Goal: Task Accomplishment & Management: Complete application form

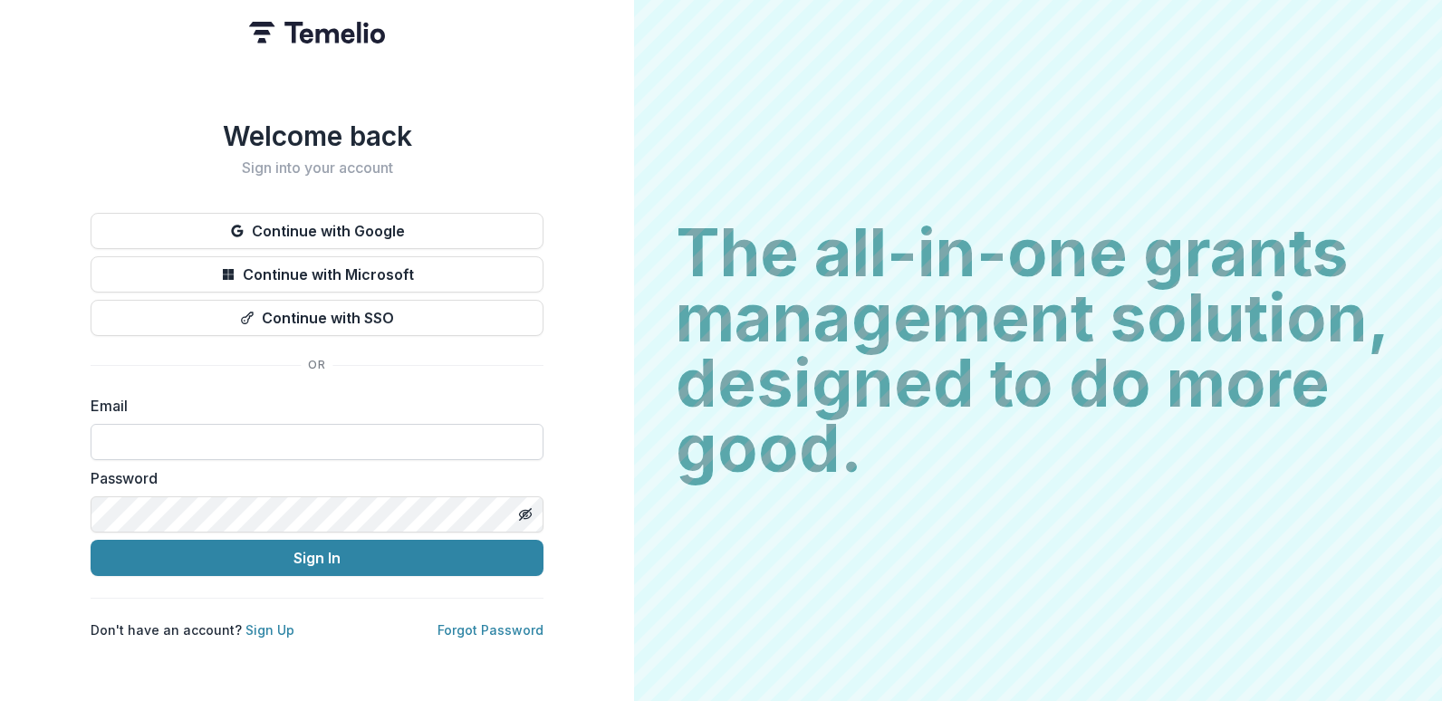
click at [143, 436] on input at bounding box center [317, 442] width 453 height 36
type input "**********"
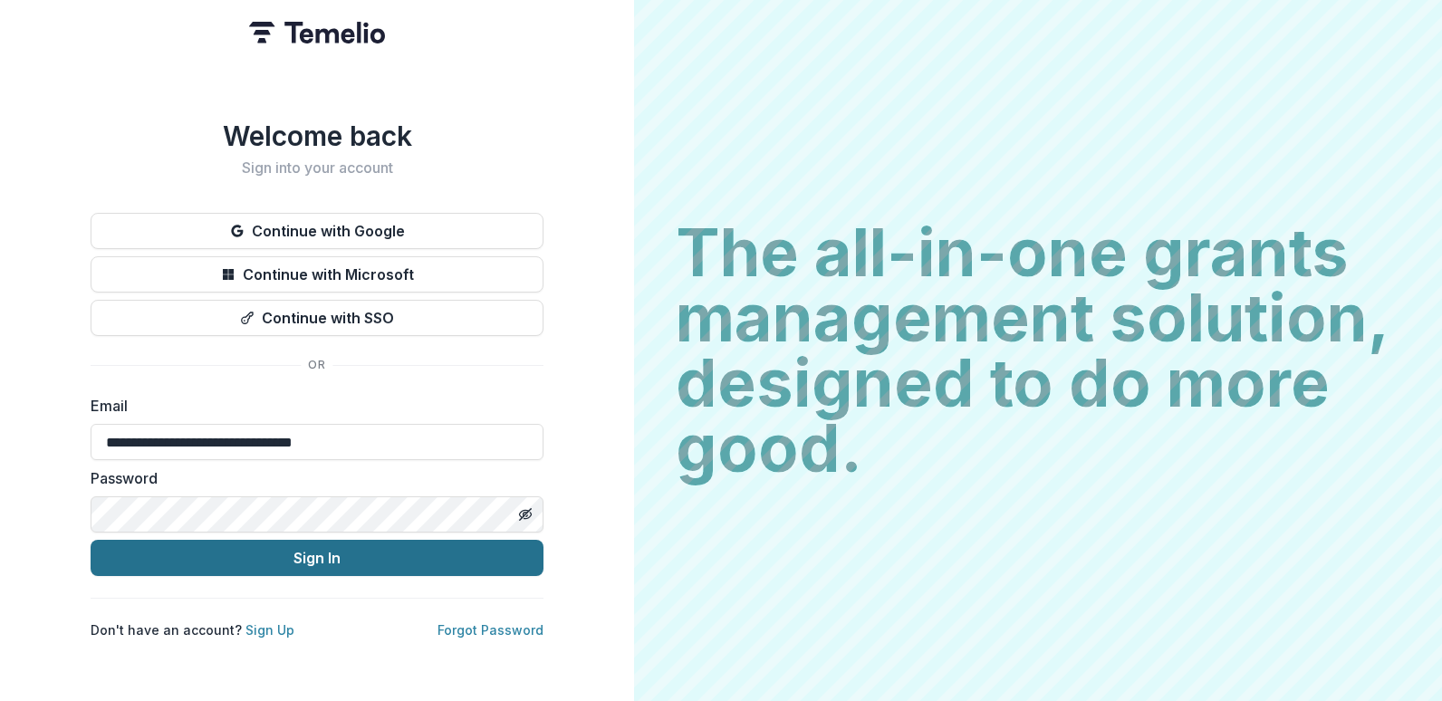
click at [181, 544] on button "Sign In" at bounding box center [317, 558] width 453 height 36
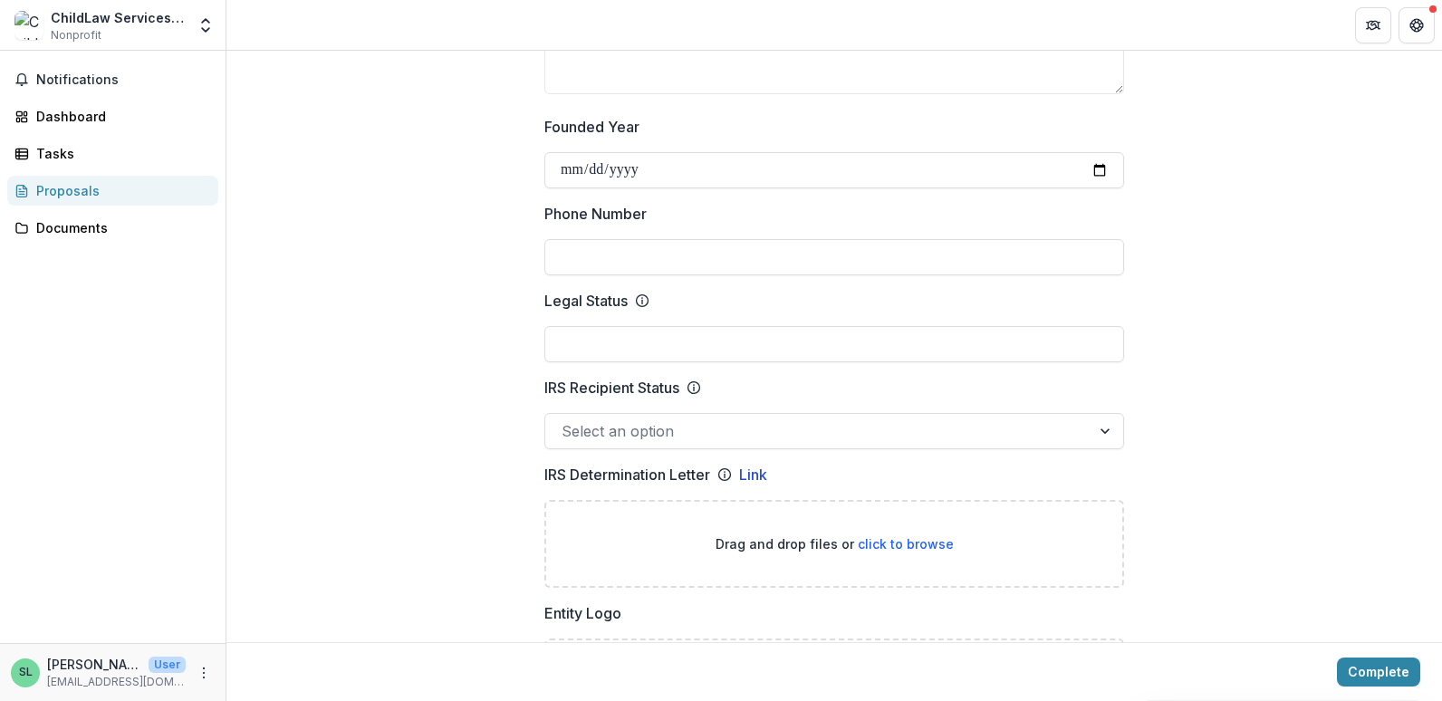
scroll to position [716, 0]
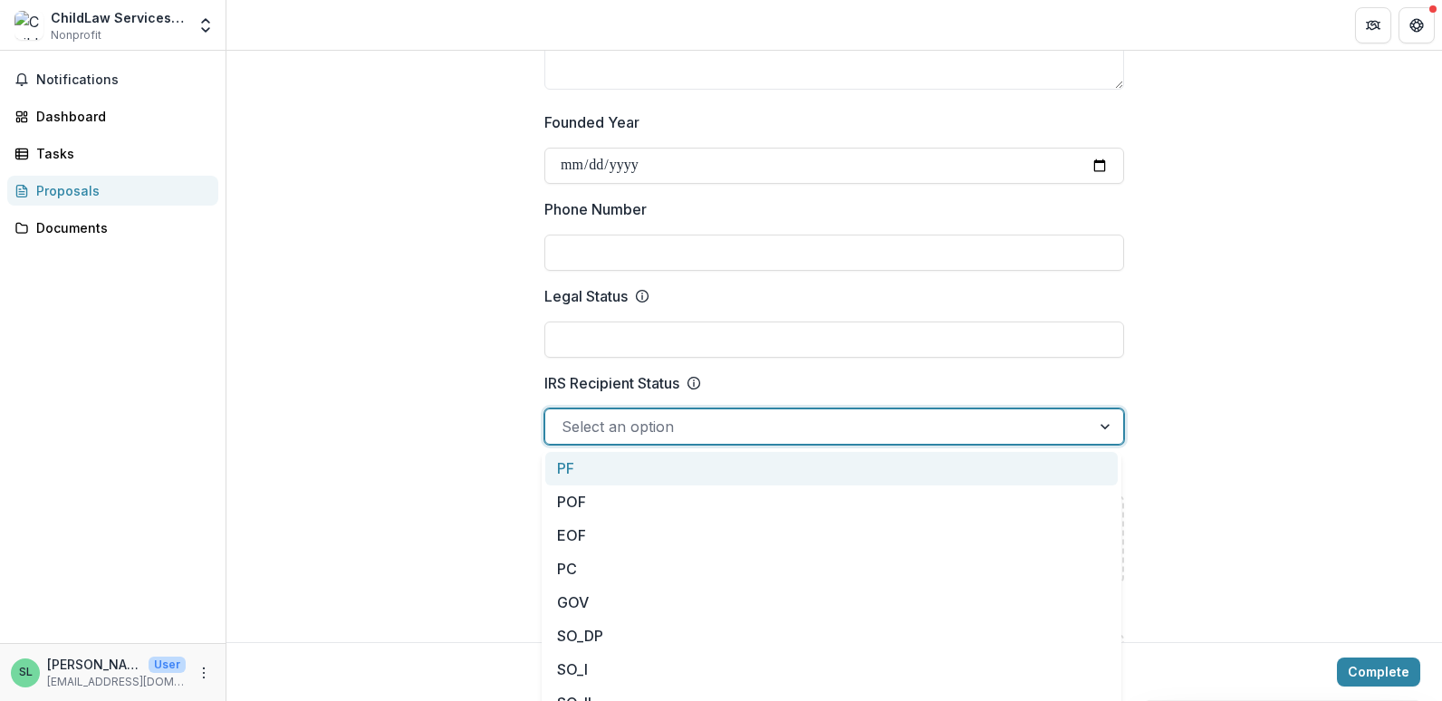
click at [786, 438] on div at bounding box center [818, 426] width 513 height 25
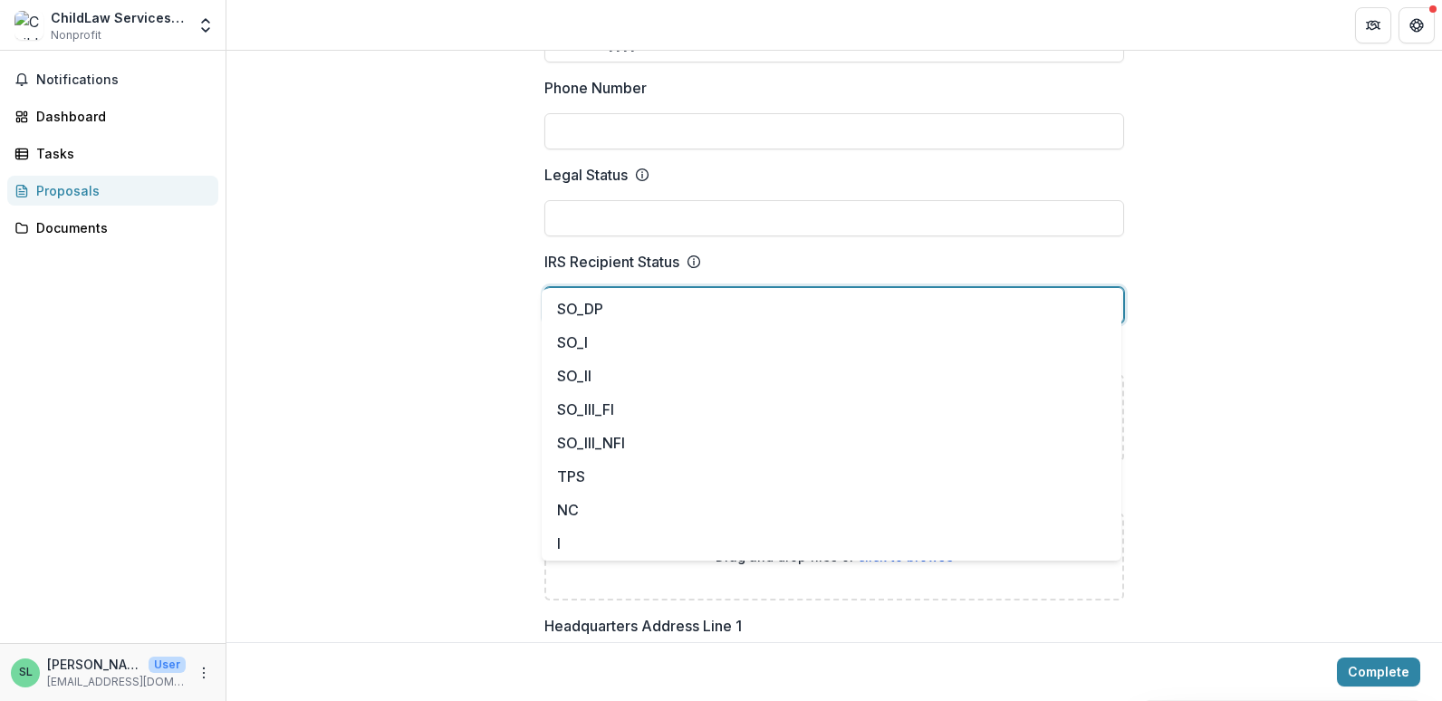
scroll to position [888, 0]
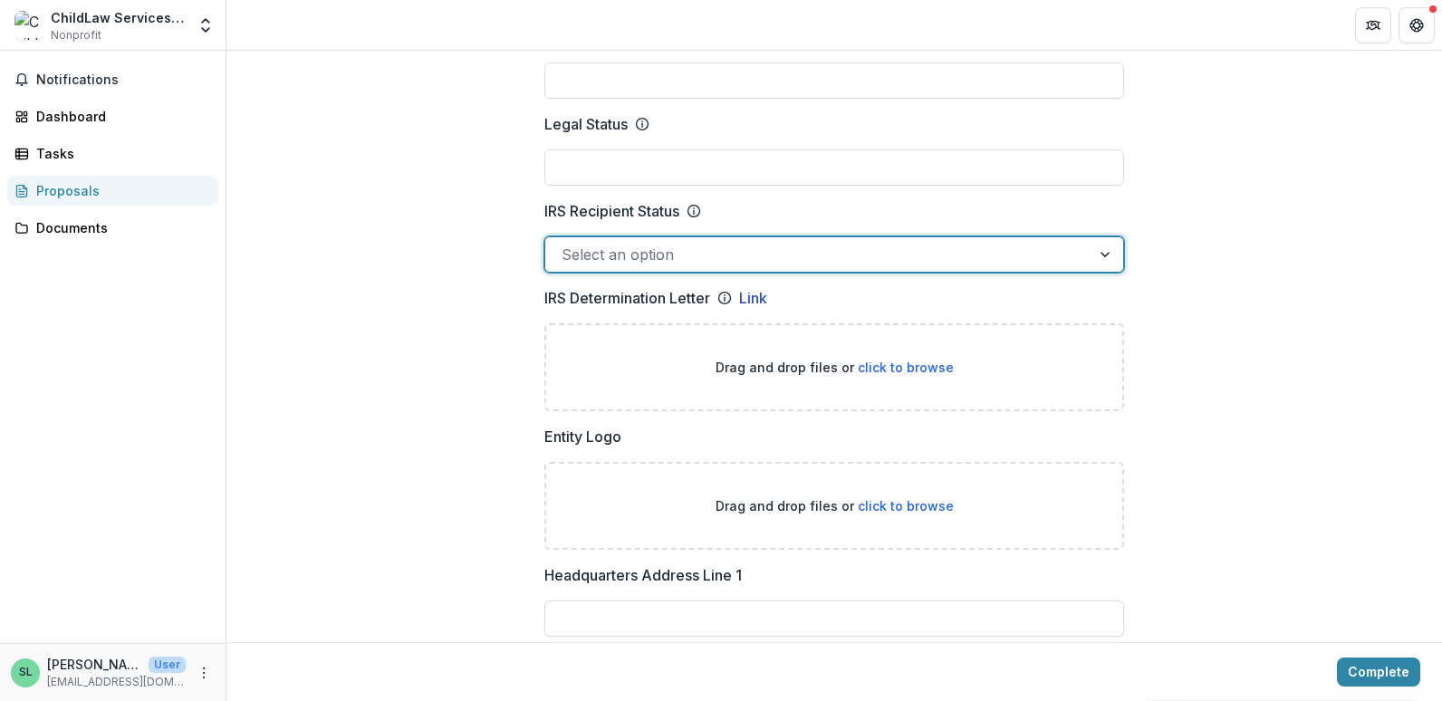
click at [1064, 249] on div at bounding box center [818, 254] width 513 height 25
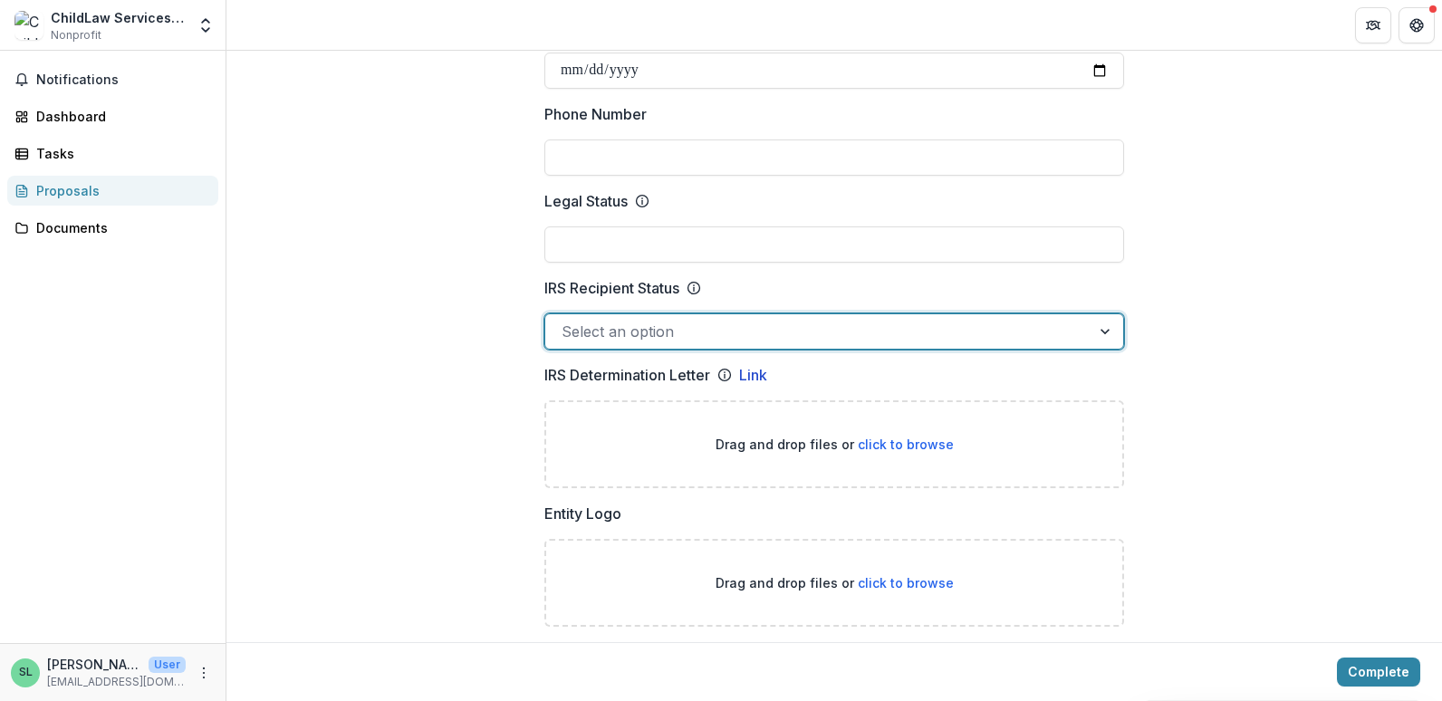
scroll to position [810, 0]
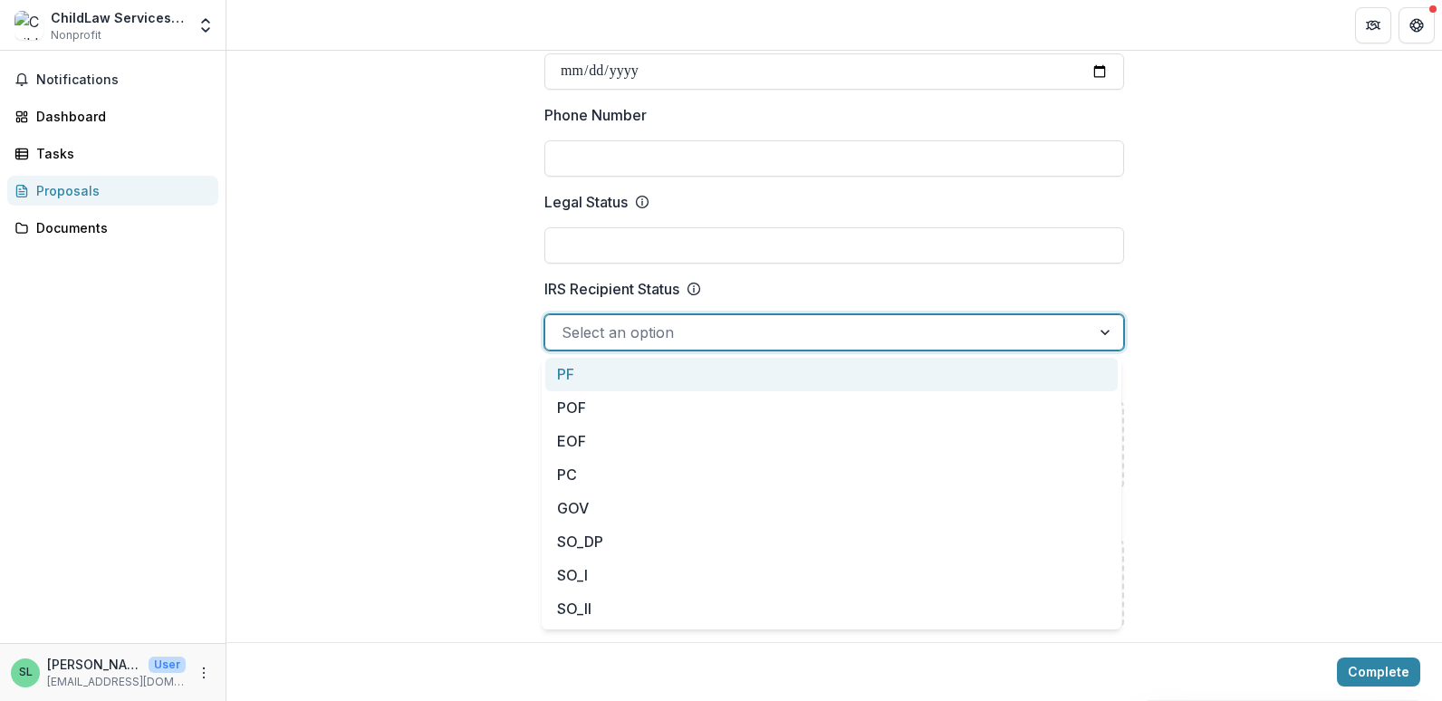
click at [1102, 334] on div at bounding box center [1107, 332] width 33 height 34
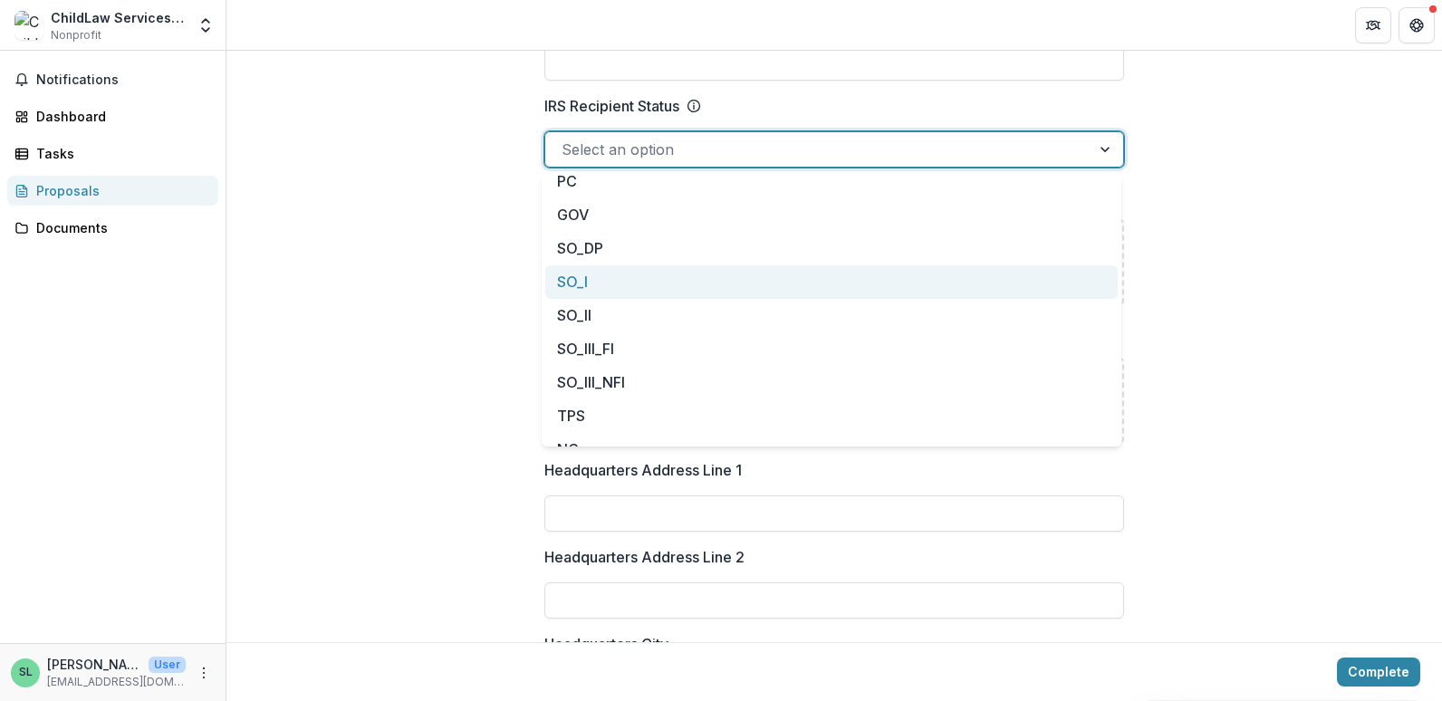
scroll to position [164, 0]
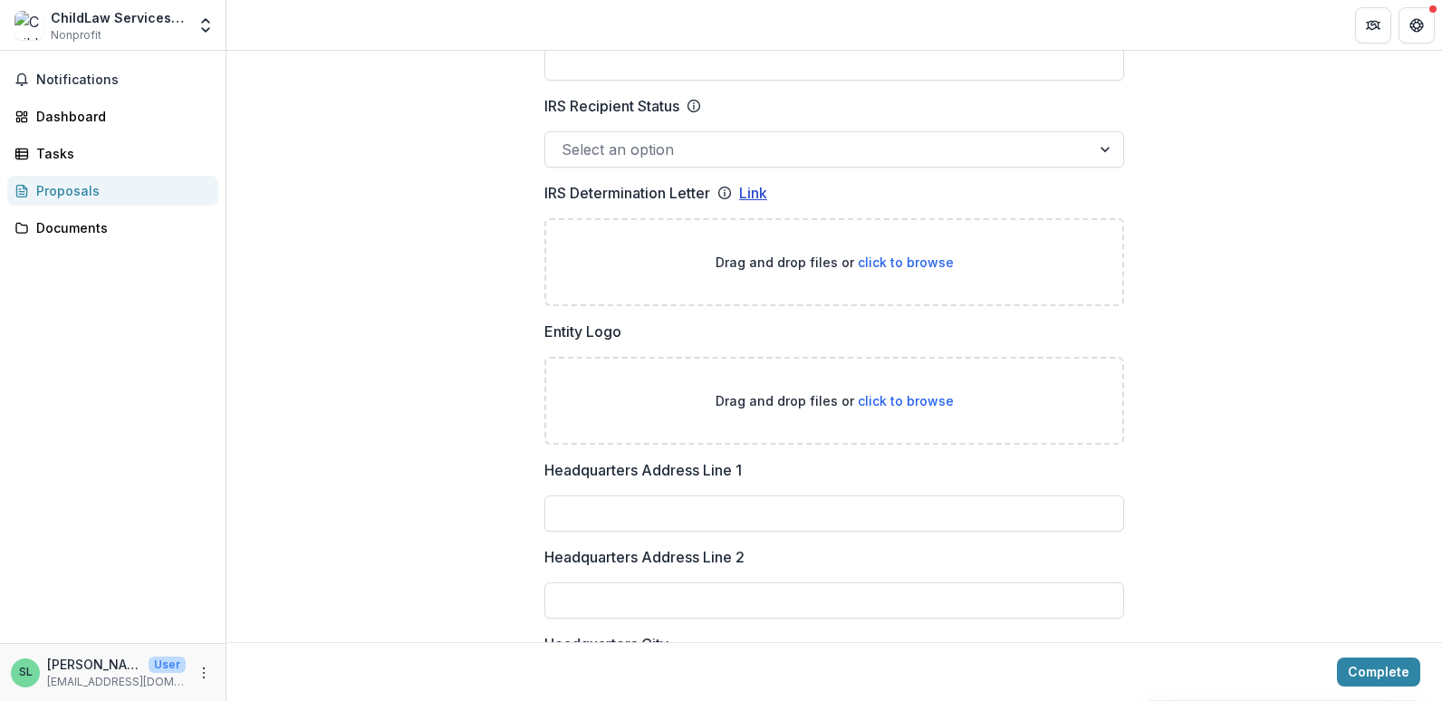
click at [754, 193] on link "Link" at bounding box center [753, 193] width 28 height 22
click at [390, 181] on div "**********" at bounding box center [834, 647] width 1216 height 2958
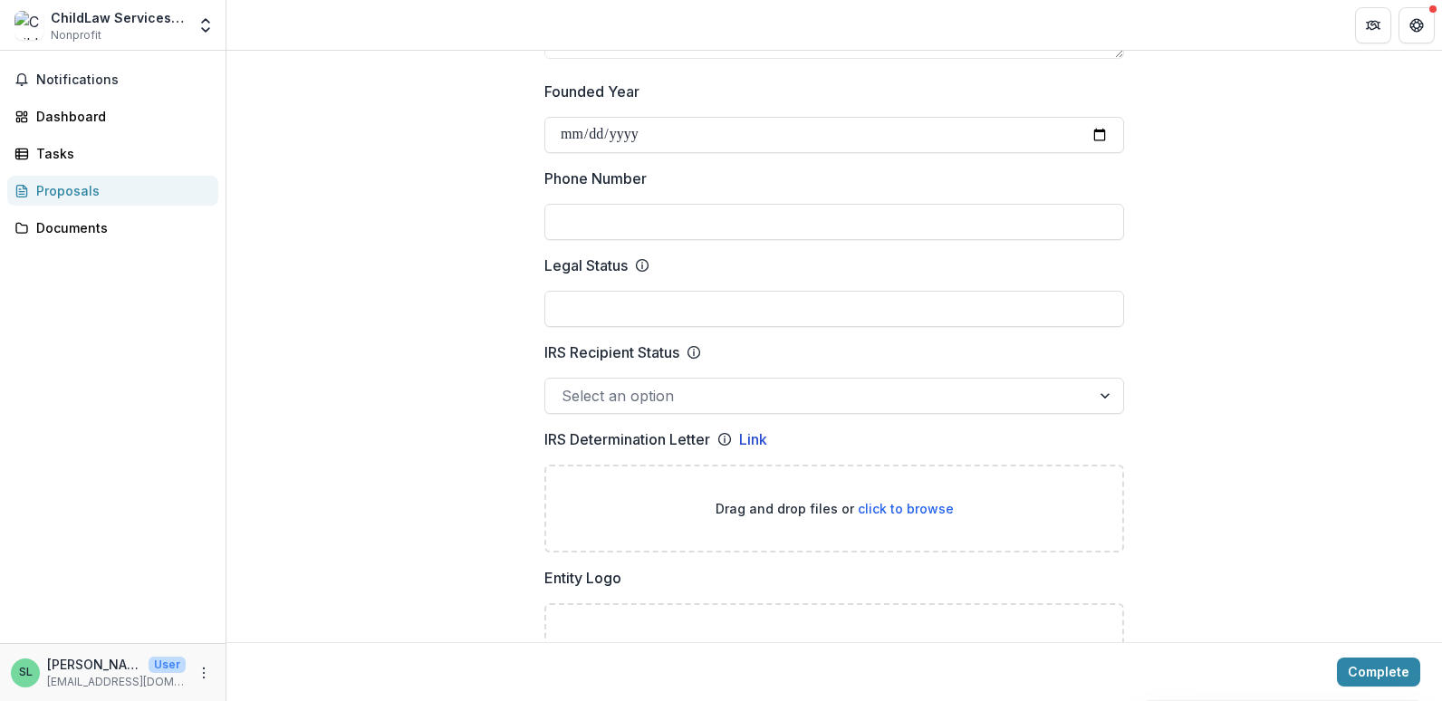
scroll to position [736, 0]
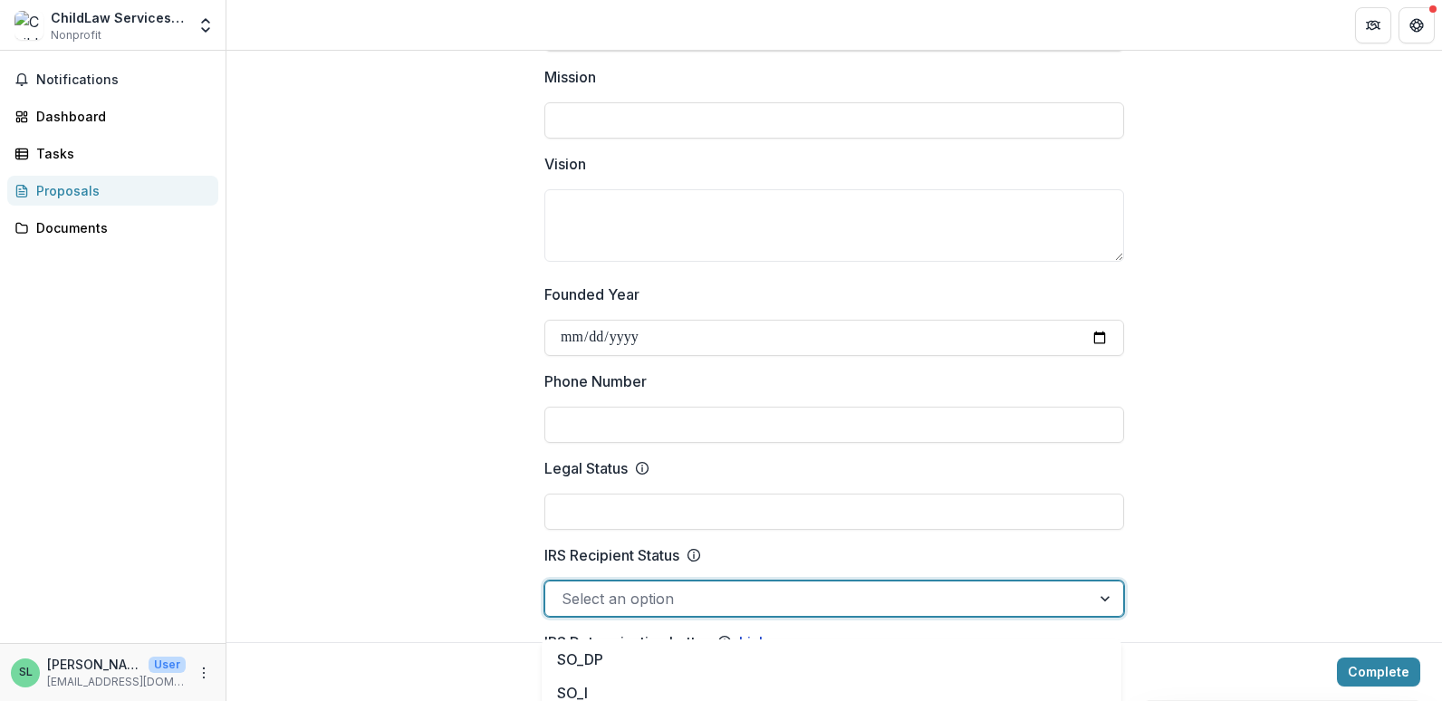
scroll to position [545, 0]
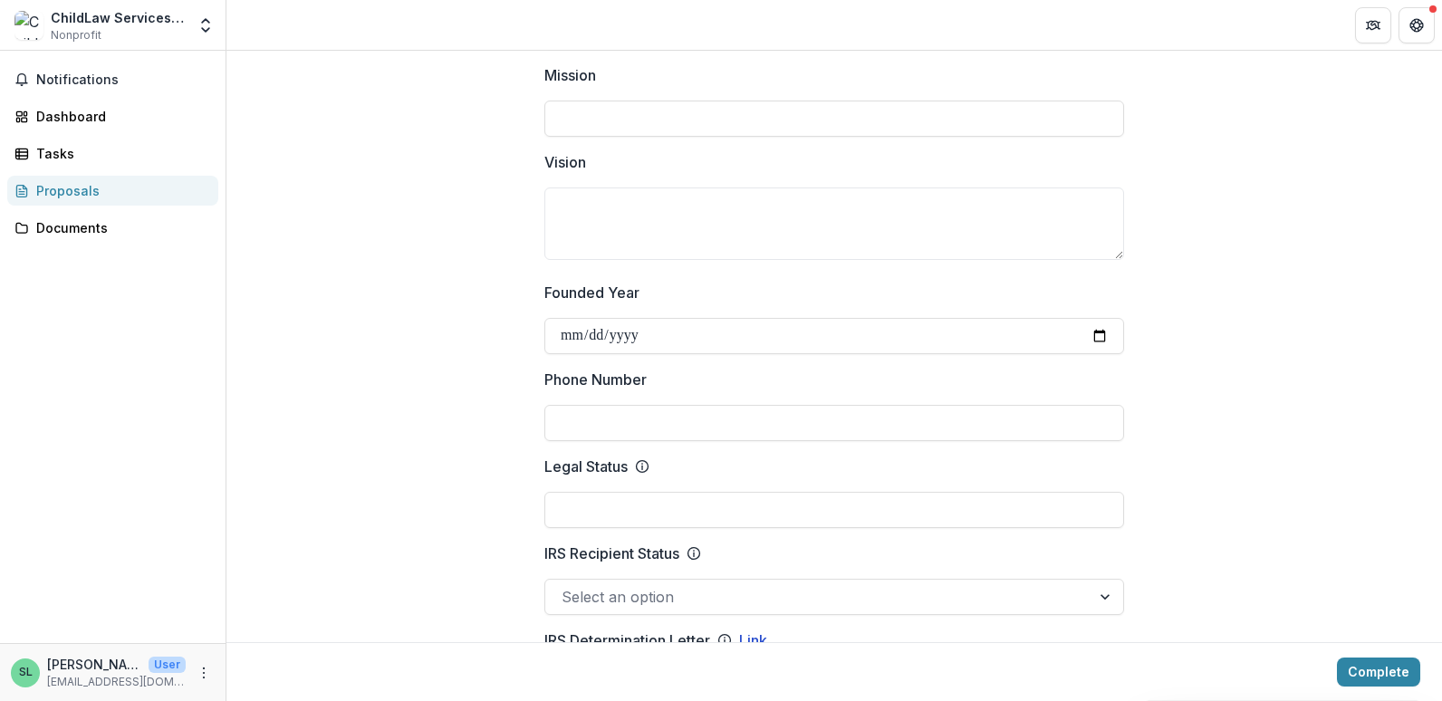
drag, startPoint x: 1433, startPoint y: 230, endPoint x: 1440, endPoint y: 255, distance: 25.5
click at [1440, 255] on div "**********" at bounding box center [834, 376] width 1216 height 650
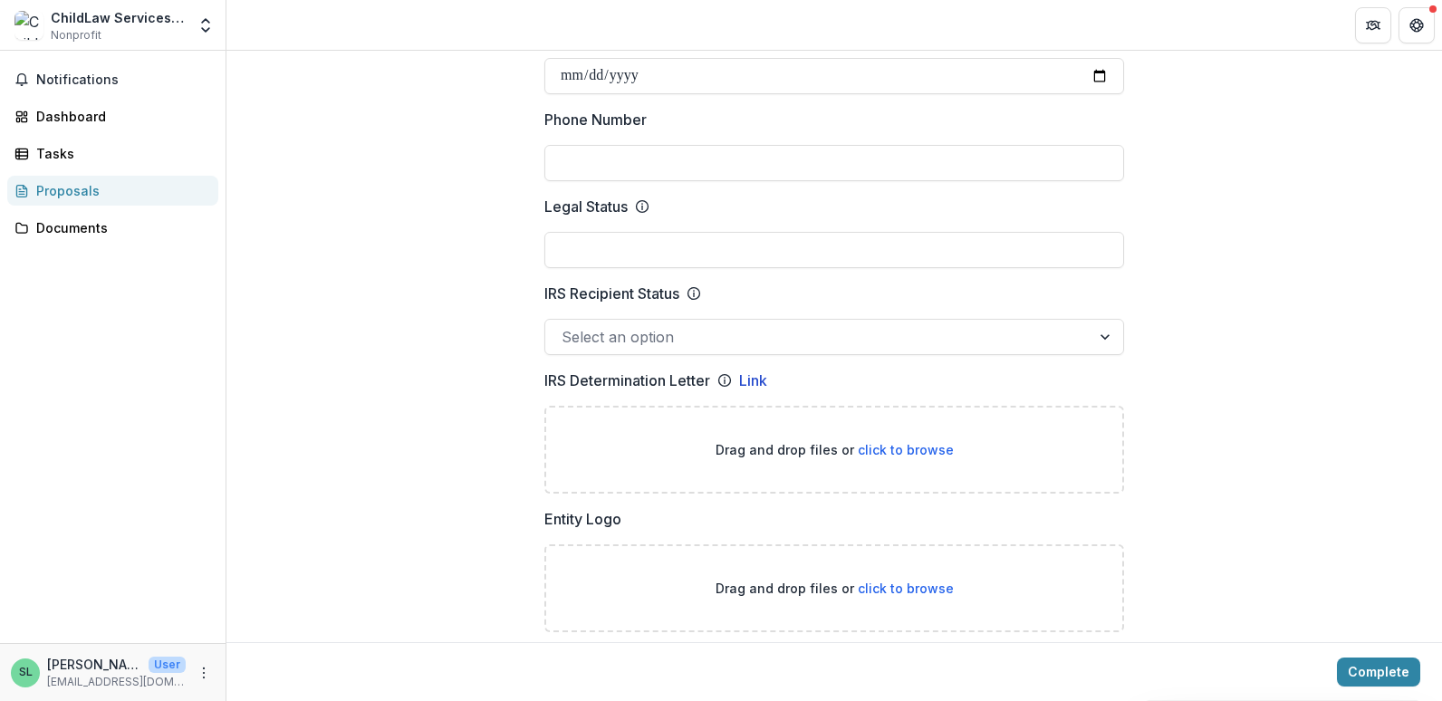
scroll to position [919, 0]
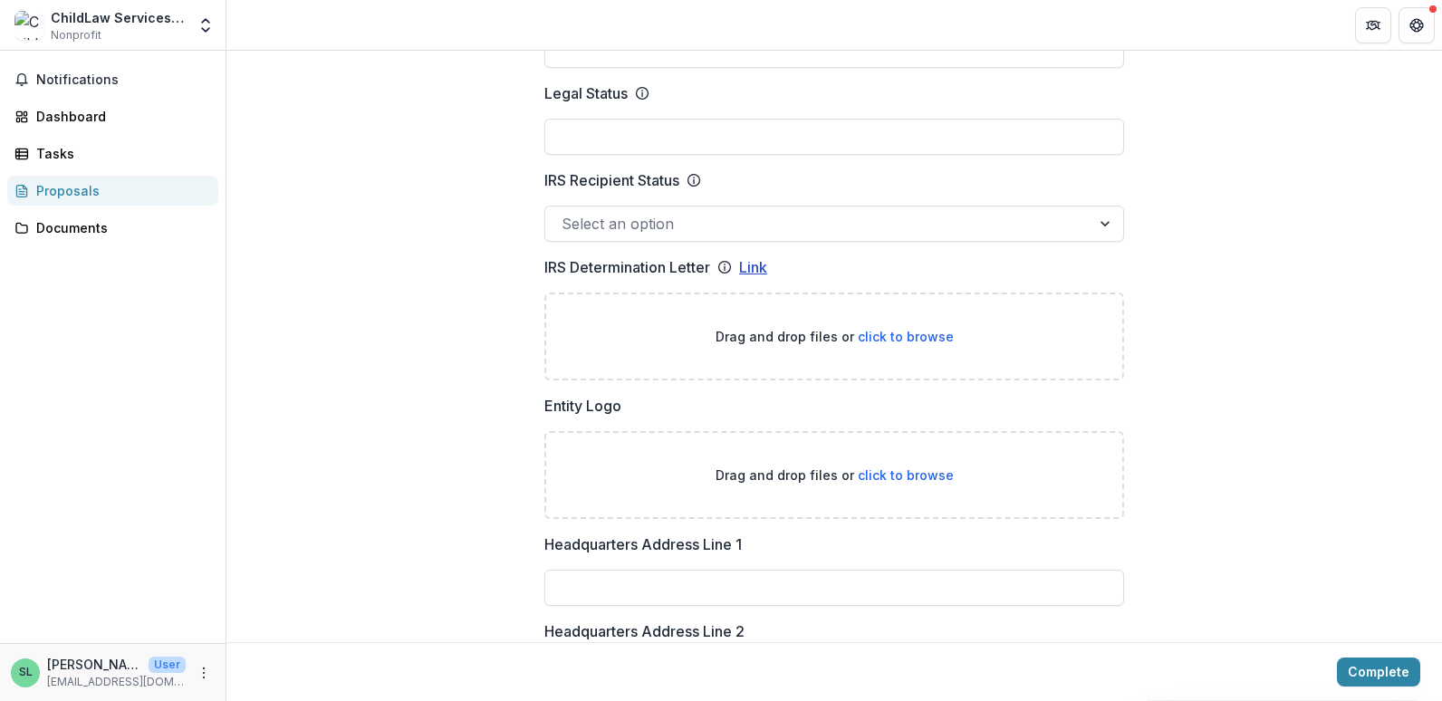
click at [762, 267] on link "Link" at bounding box center [753, 267] width 28 height 22
